Goal: Task Accomplishment & Management: Use online tool/utility

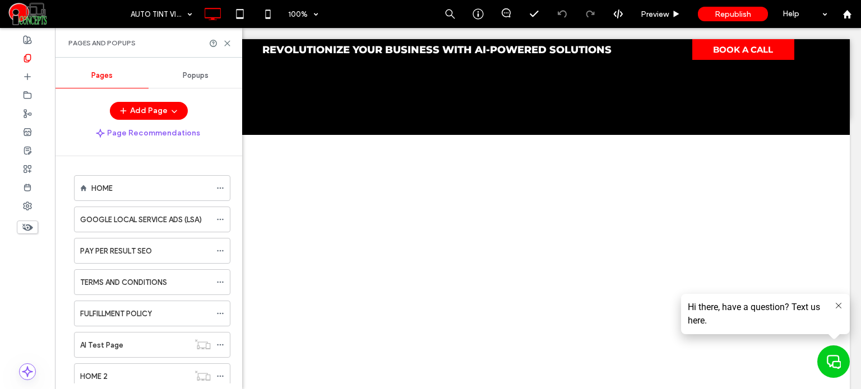
scroll to position [125, 0]
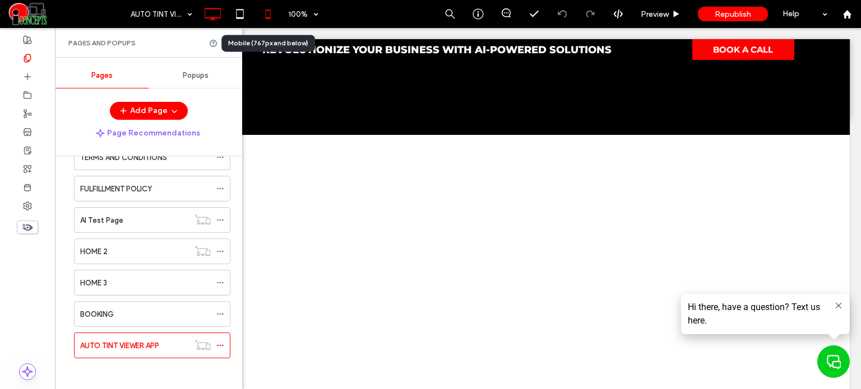
click at [273, 15] on icon at bounding box center [268, 14] width 22 height 22
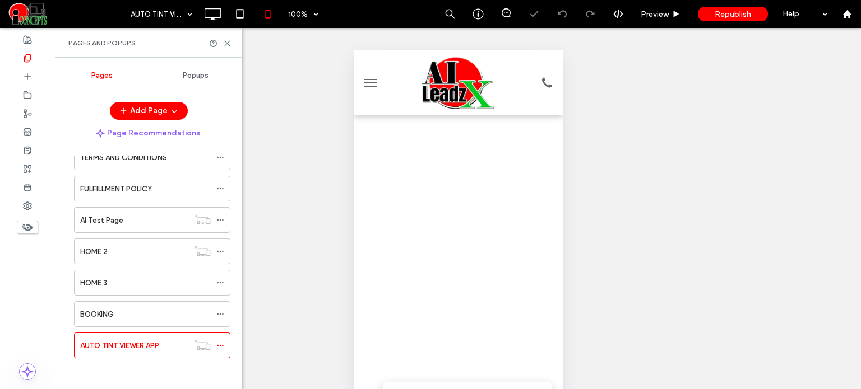
scroll to position [112, 0]
click at [467, 218] on span at bounding box center [457, 229] width 192 height 436
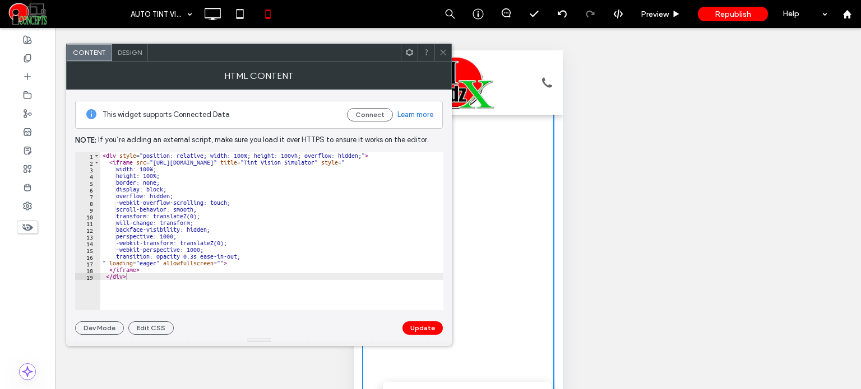
click at [164, 176] on div "< div style = "position: relative; width: 100%; height: 100vh; overflow: hidden…" at bounding box center [271, 238] width 343 height 172
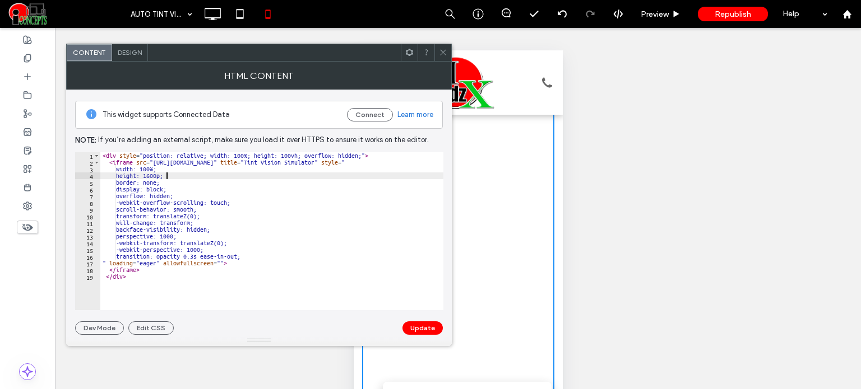
scroll to position [0, 4]
type textarea "**********"
click at [416, 325] on button "Update" at bounding box center [422, 328] width 40 height 13
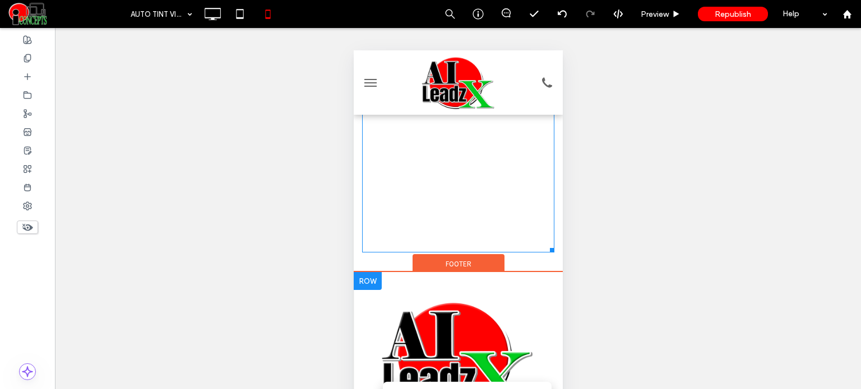
scroll to position [334, 0]
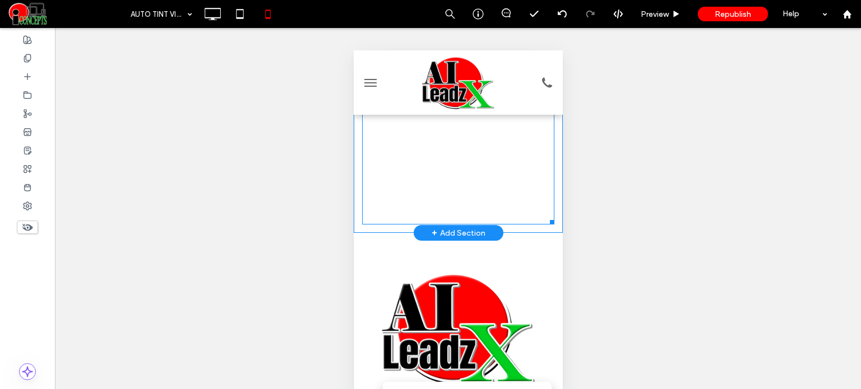
click at [503, 196] on span at bounding box center [457, 7] width 192 height 436
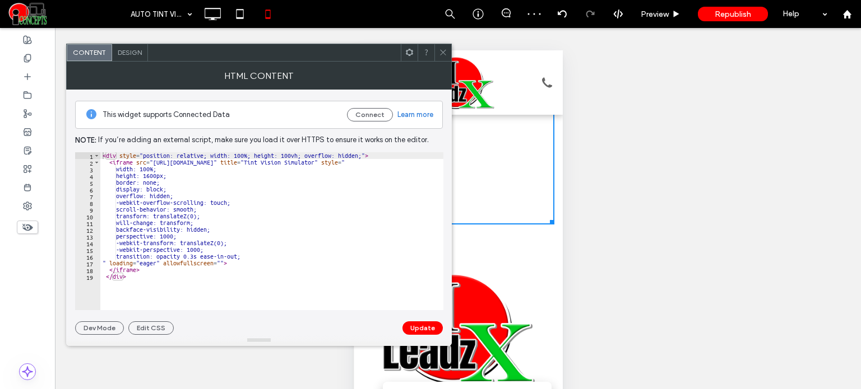
click at [439, 53] on icon at bounding box center [443, 52] width 8 height 8
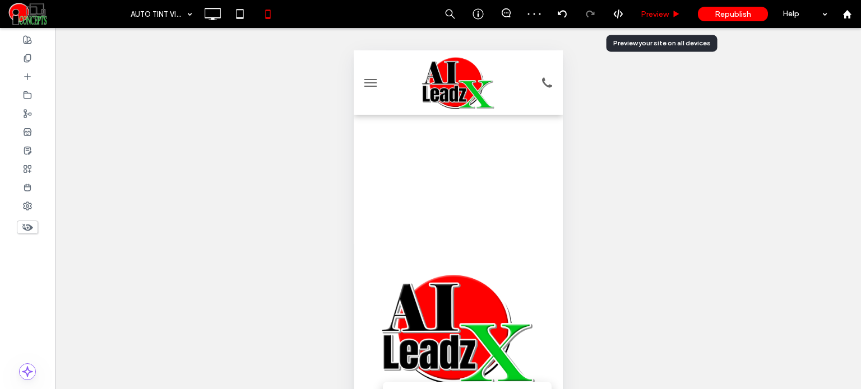
click at [658, 11] on span "Preview" at bounding box center [654, 15] width 28 height 10
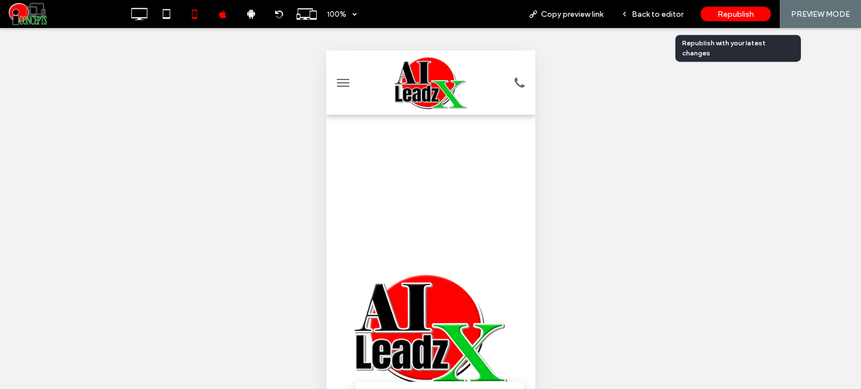
click at [726, 15] on span "Republish" at bounding box center [735, 15] width 36 height 10
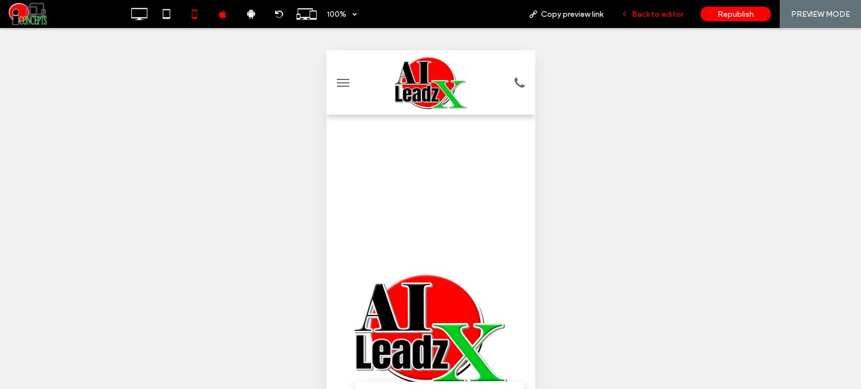
click at [647, 3] on div "Back to editor" at bounding box center [652, 14] width 80 height 28
click at [650, 12] on span "Back to editor" at bounding box center [657, 15] width 52 height 10
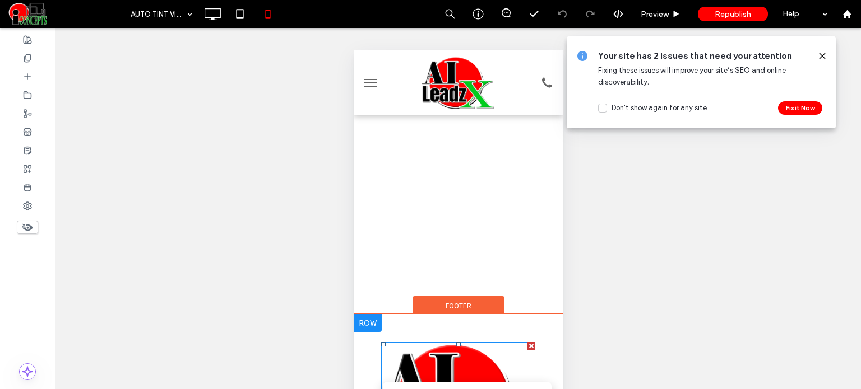
scroll to position [110, 0]
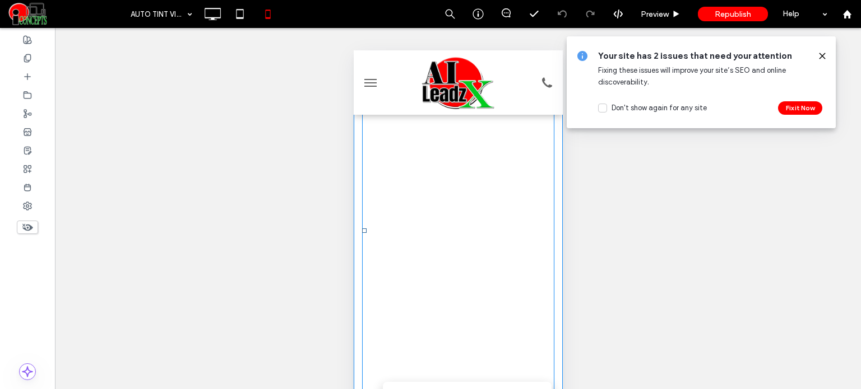
click at [483, 255] on span at bounding box center [457, 231] width 192 height 436
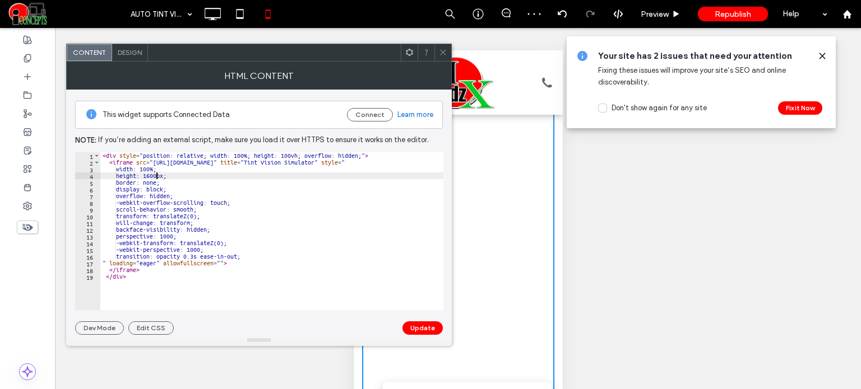
click at [155, 174] on div "< div style = "position: relative; width: 100%; height: 100vh; overflow: hidden…" at bounding box center [271, 238] width 343 height 172
type textarea "**********"
click at [428, 329] on button "Update" at bounding box center [422, 328] width 40 height 13
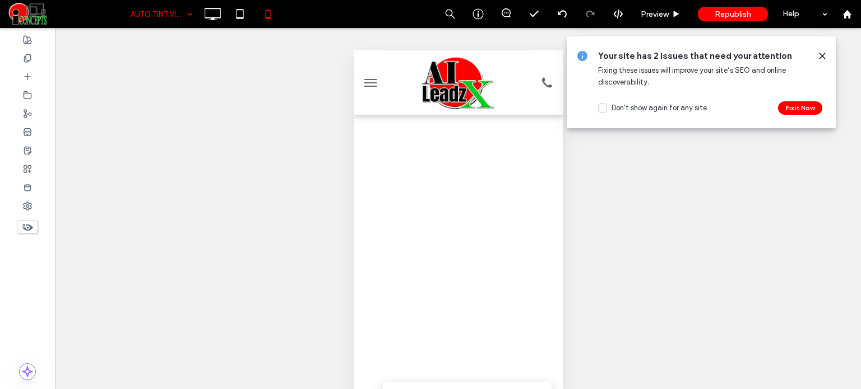
scroll to position [0, 0]
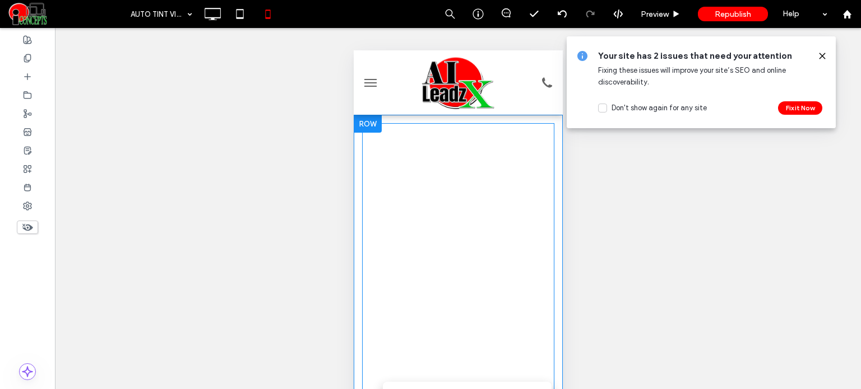
click at [456, 203] on span at bounding box center [457, 341] width 192 height 436
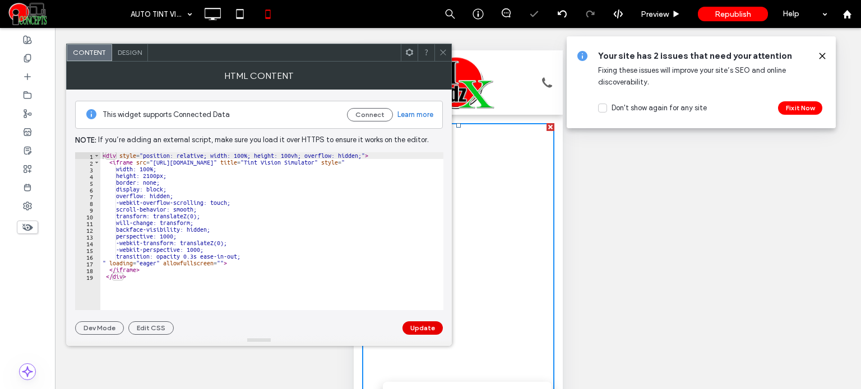
click at [421, 333] on button "Update" at bounding box center [422, 328] width 40 height 13
click at [442, 47] on span at bounding box center [443, 52] width 8 height 17
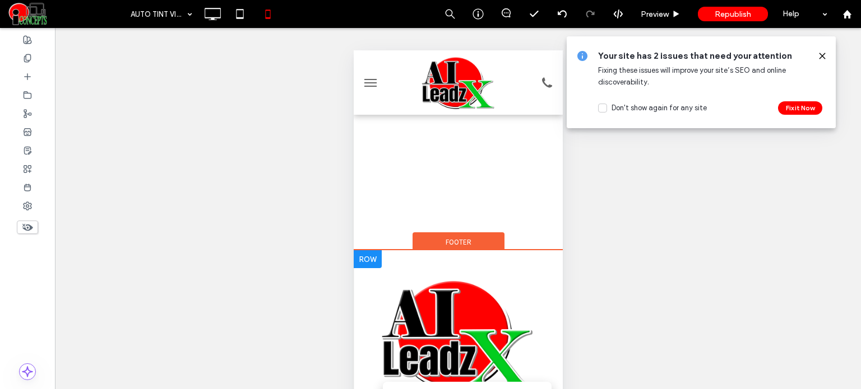
scroll to position [334, 0]
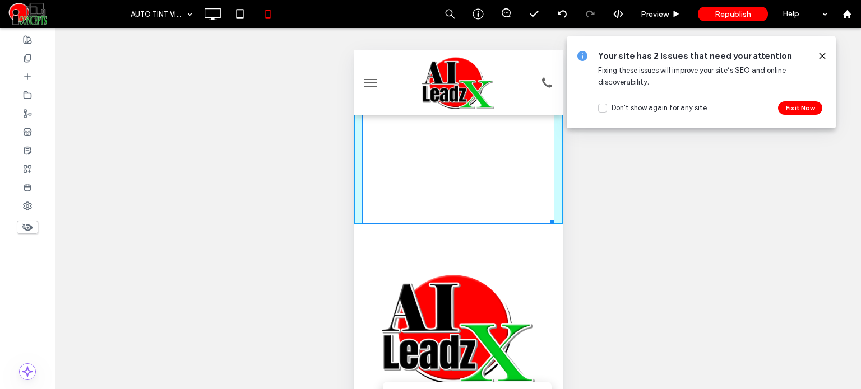
drag, startPoint x: 538, startPoint y: 222, endPoint x: 553, endPoint y: 239, distance: 22.6
click at [553, 239] on html "Click To Paste HOME Click To Paste Click To Paste Menu Header W:327.6 H:817 Cli…" at bounding box center [457, 183] width 209 height 935
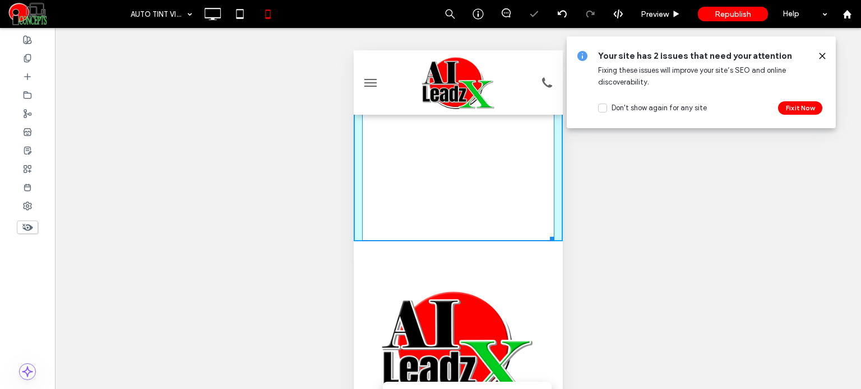
drag, startPoint x: 538, startPoint y: 234, endPoint x: 931, endPoint y: 214, distance: 393.3
click at [545, 233] on div at bounding box center [549, 237] width 8 height 8
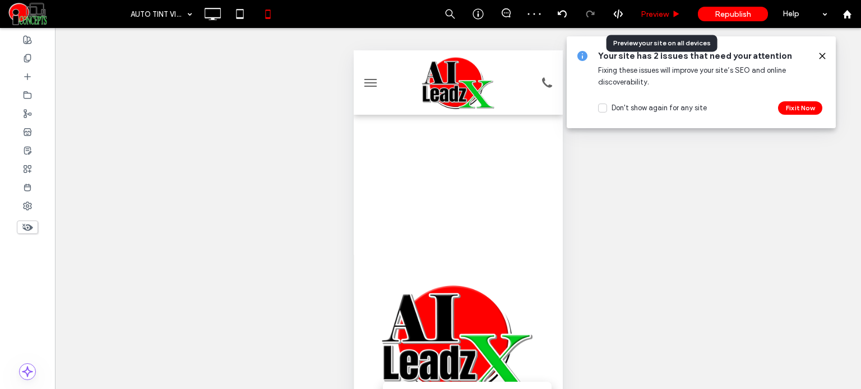
click at [648, 13] on span "Preview" at bounding box center [654, 15] width 28 height 10
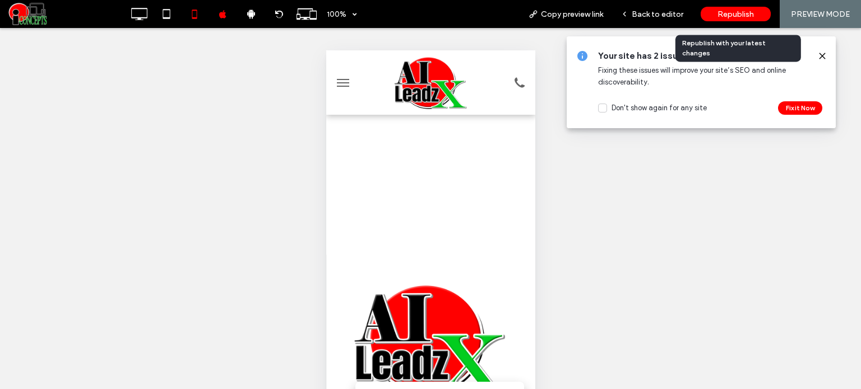
click at [717, 15] on span "Republish" at bounding box center [735, 15] width 36 height 10
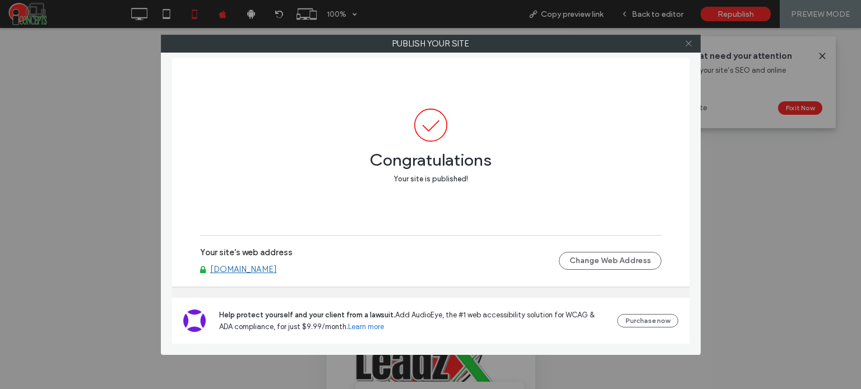
click at [685, 44] on icon at bounding box center [688, 43] width 8 height 8
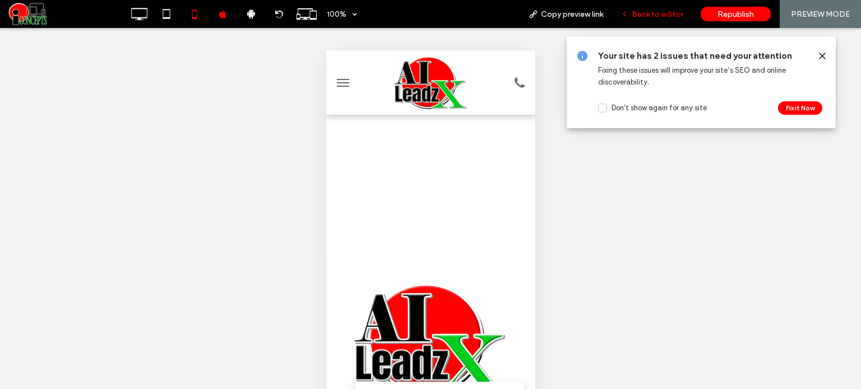
click at [652, 20] on div "Back to editor" at bounding box center [652, 14] width 80 height 28
click at [633, 20] on div "Back to editor" at bounding box center [652, 14] width 80 height 28
click at [637, 11] on span "Back to editor" at bounding box center [657, 15] width 52 height 10
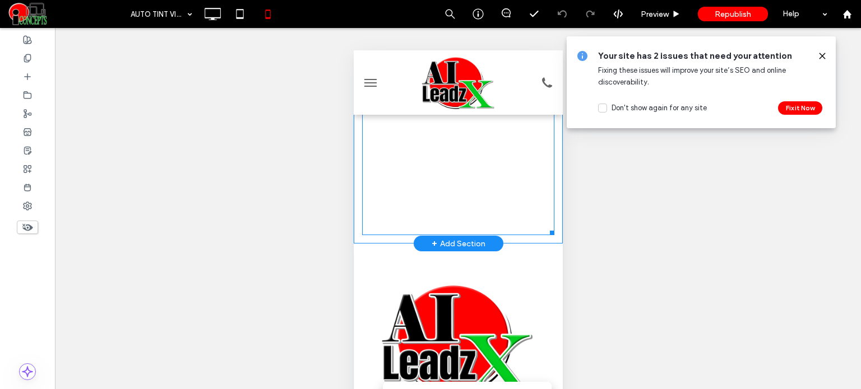
click at [464, 145] on span at bounding box center [457, 12] width 192 height 447
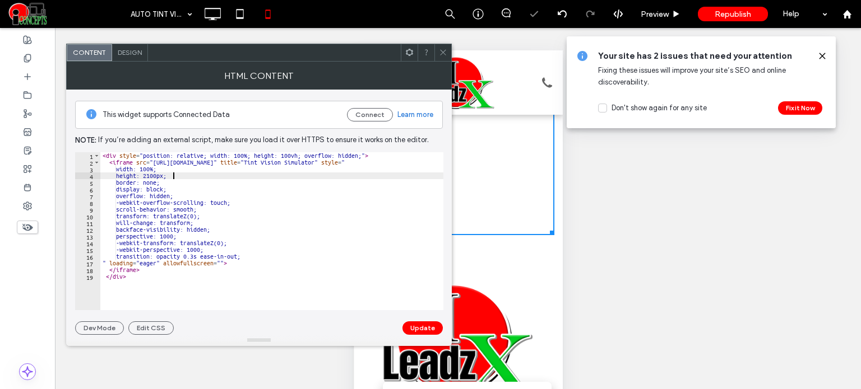
click at [173, 177] on div "< div style = "position: relative; width: 100%; height: 100vh; overflow: hidden…" at bounding box center [271, 238] width 343 height 172
type textarea "**********"
click at [430, 329] on button "Update" at bounding box center [422, 328] width 40 height 13
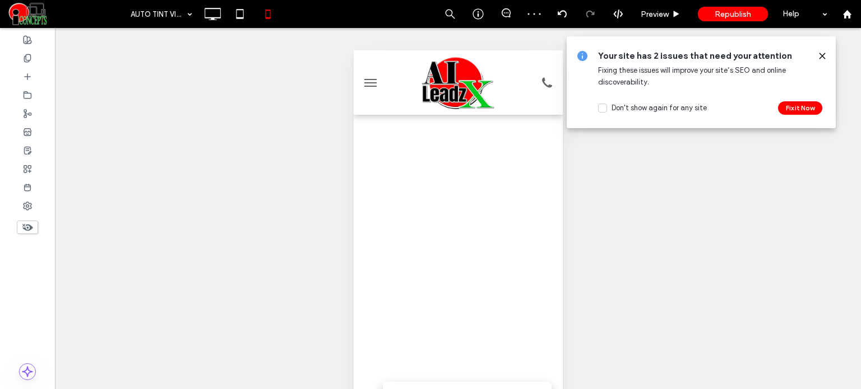
scroll to position [0, 0]
click at [658, 14] on span "Preview" at bounding box center [654, 15] width 28 height 10
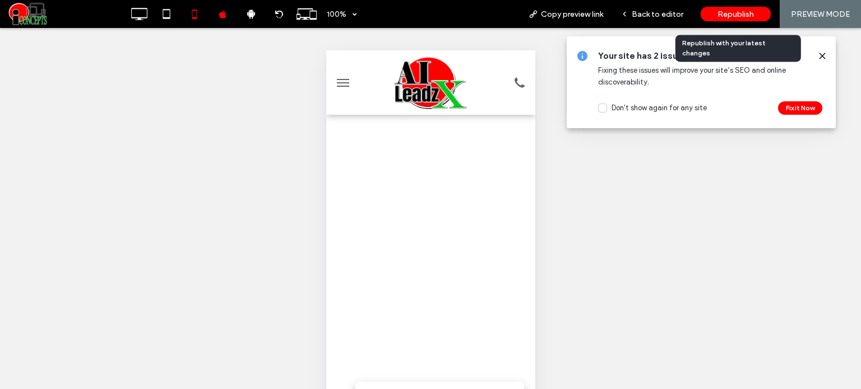
click at [717, 14] on span "Republish" at bounding box center [735, 15] width 36 height 10
